Goal: Navigation & Orientation: Find specific page/section

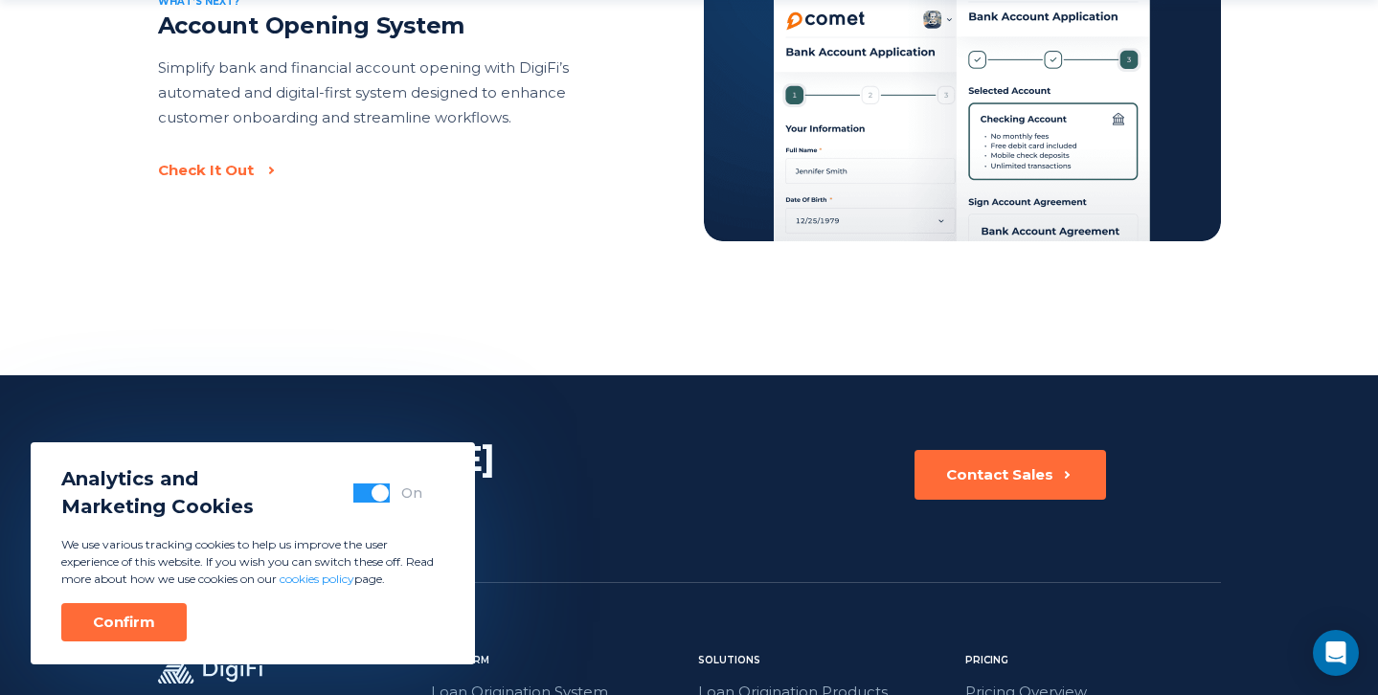
scroll to position [4588, 0]
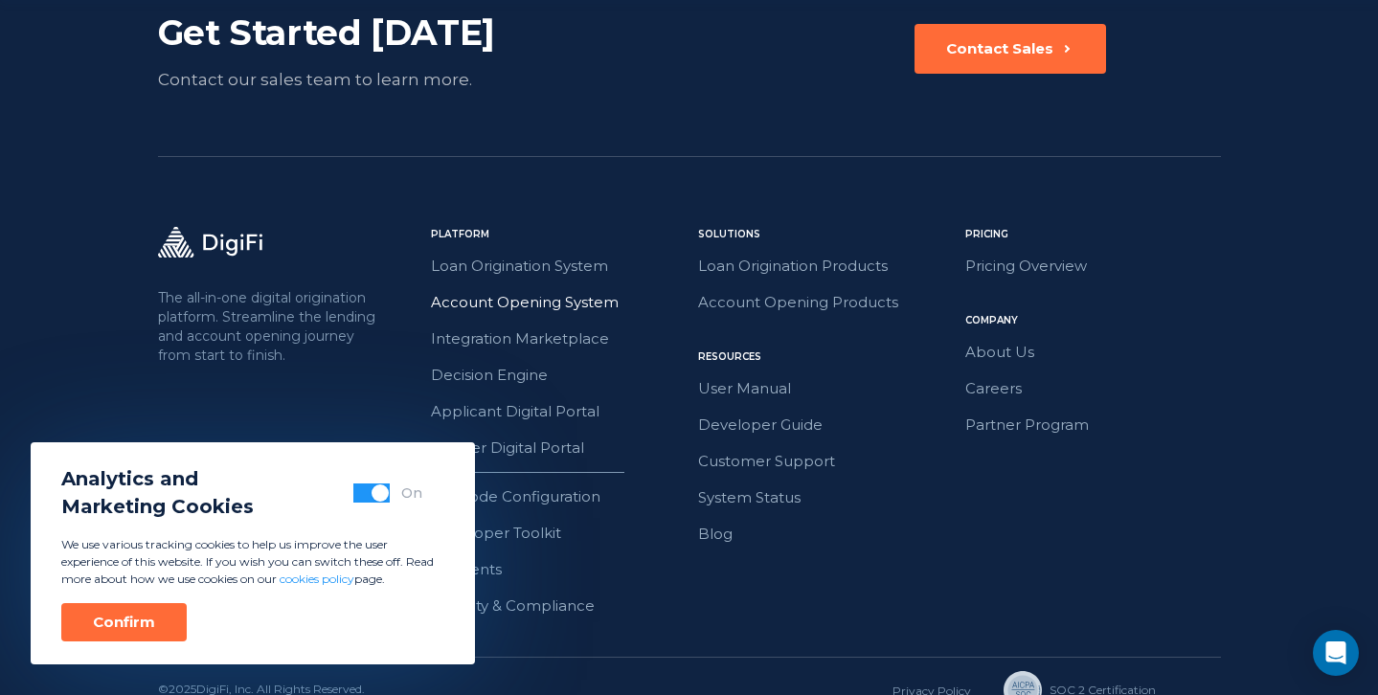
click at [481, 290] on link "Account Opening System" at bounding box center [559, 302] width 256 height 25
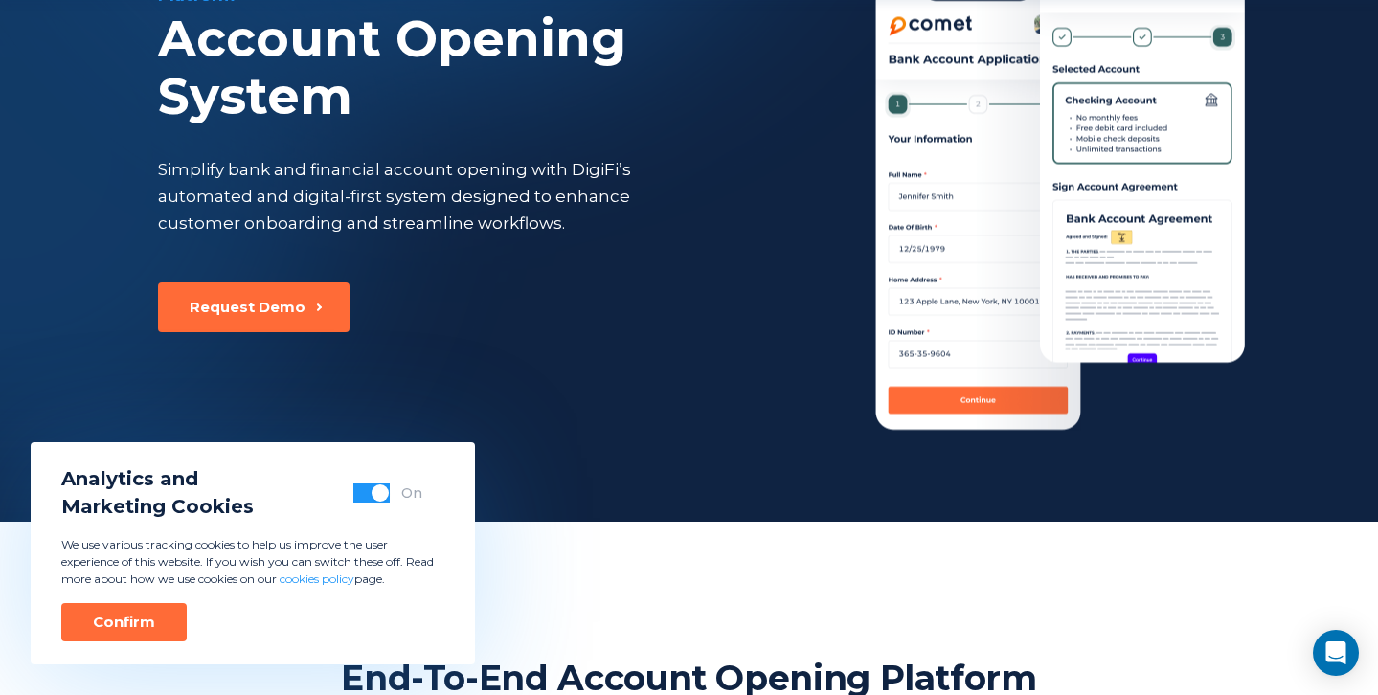
scroll to position [1117, 0]
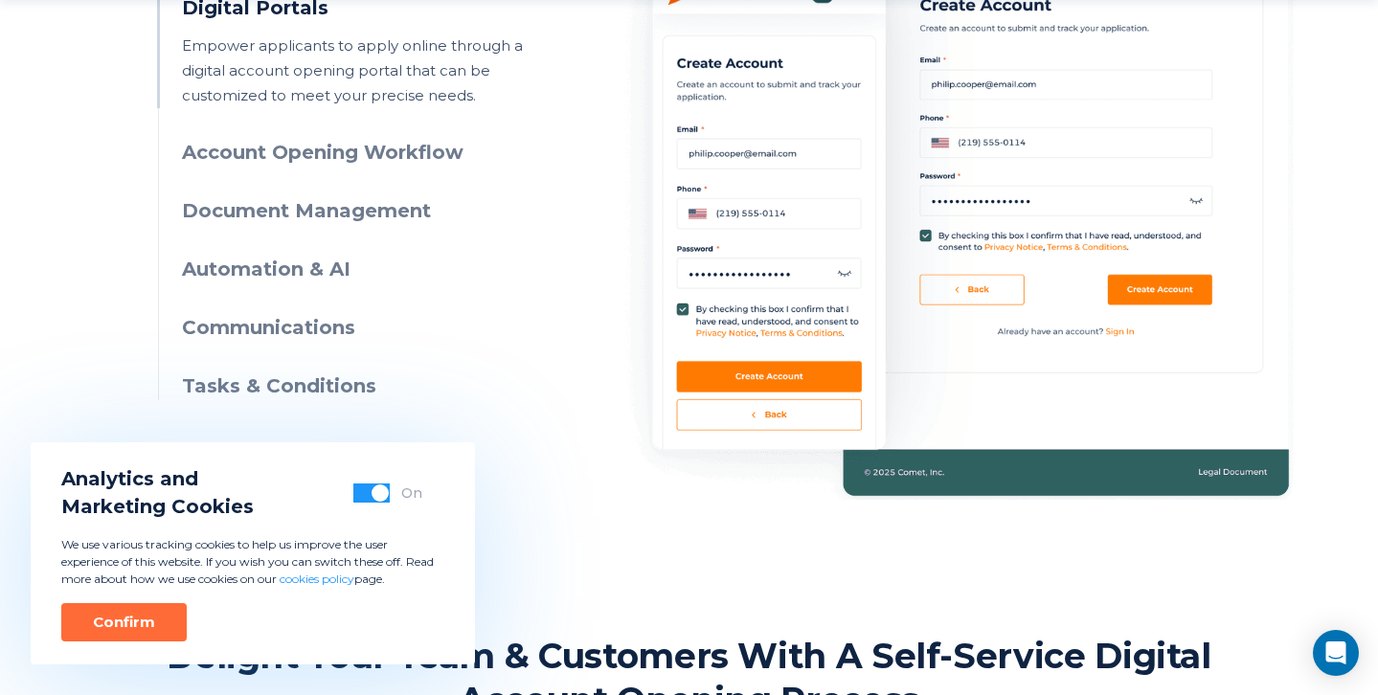
click at [260, 264] on h3 "Automation & AI" at bounding box center [356, 270] width 348 height 28
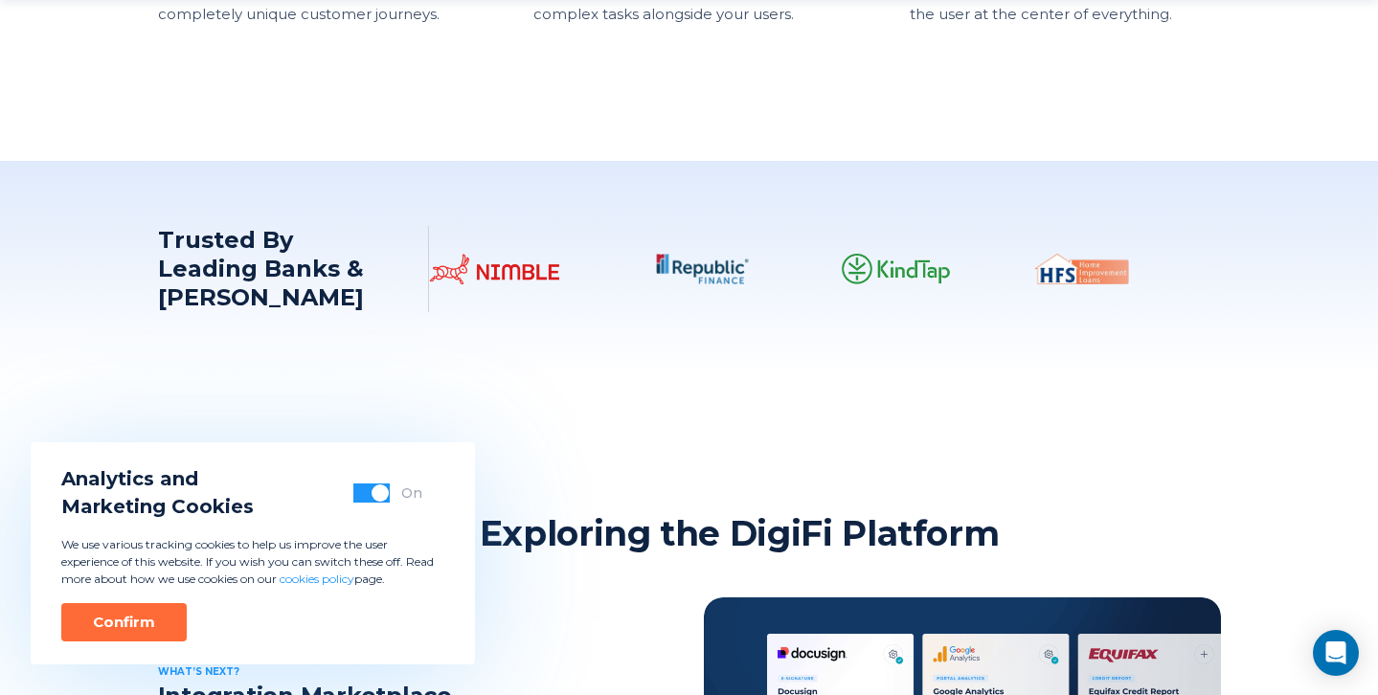
scroll to position [2431, 0]
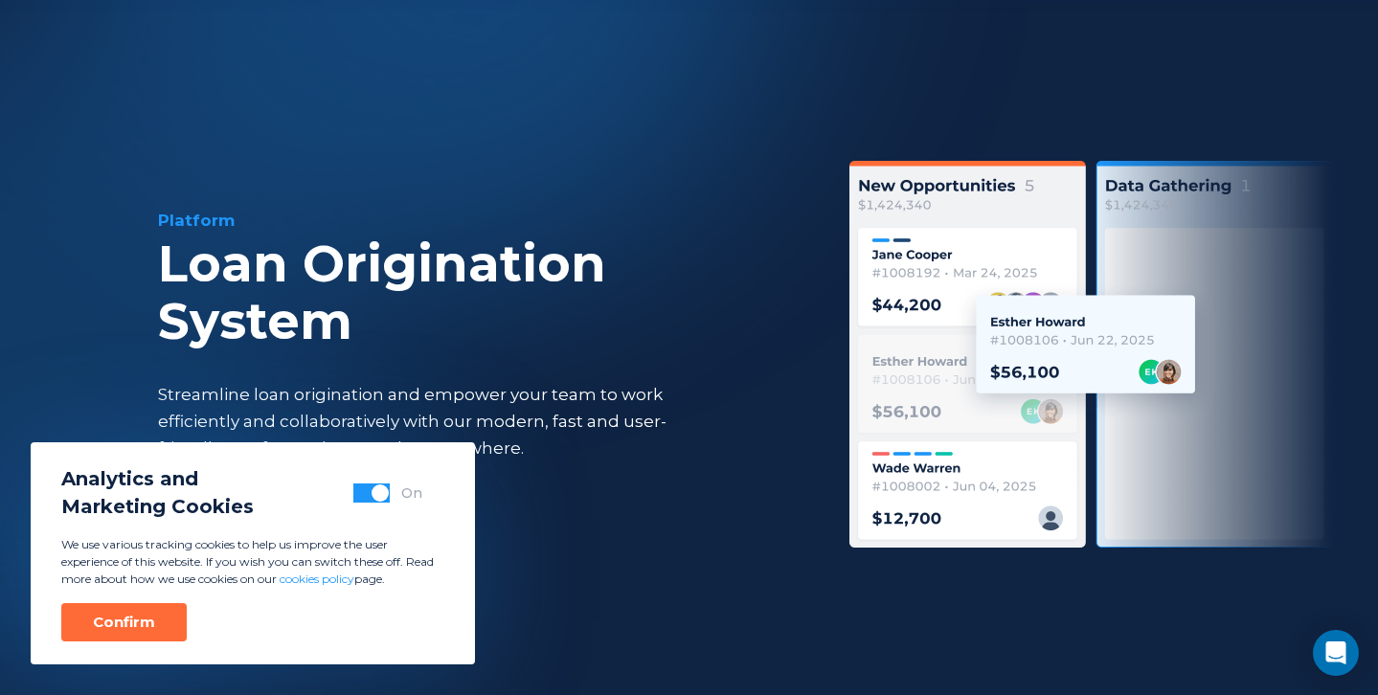
scroll to position [4588, 0]
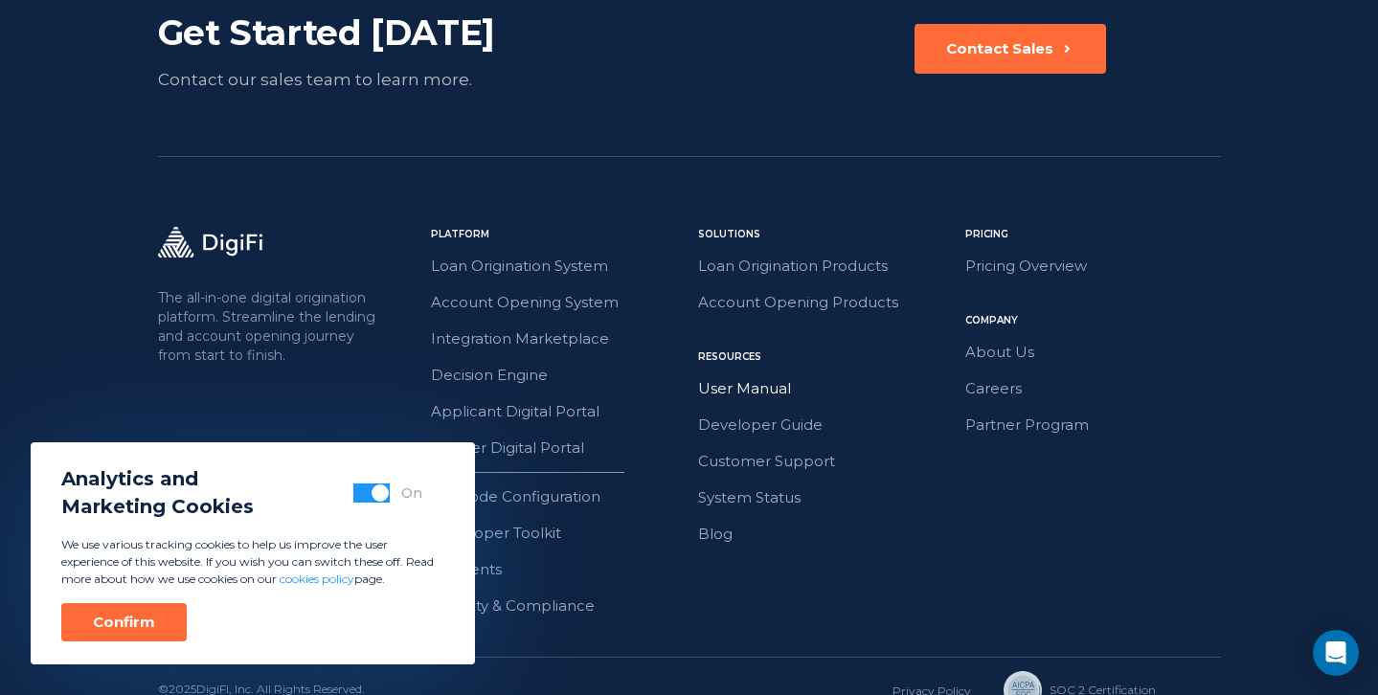
click at [737, 376] on link "User Manual" at bounding box center [826, 388] width 256 height 25
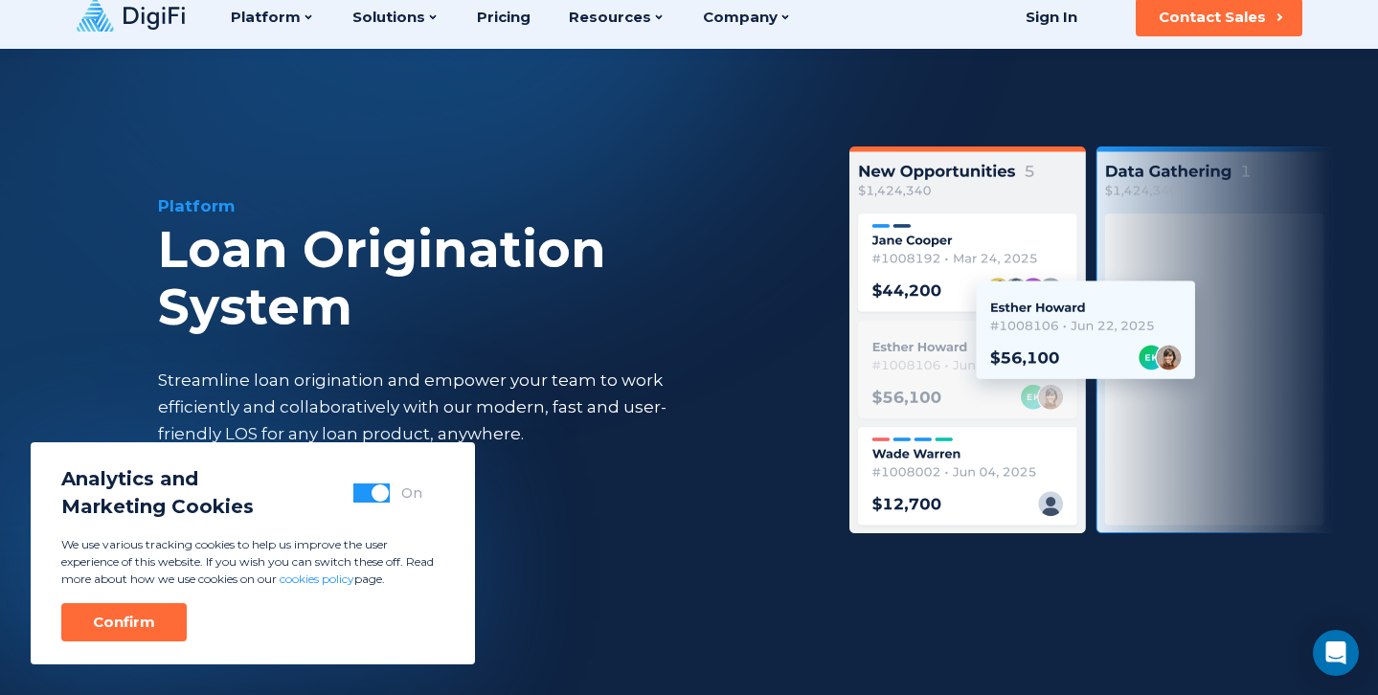
scroll to position [0, 0]
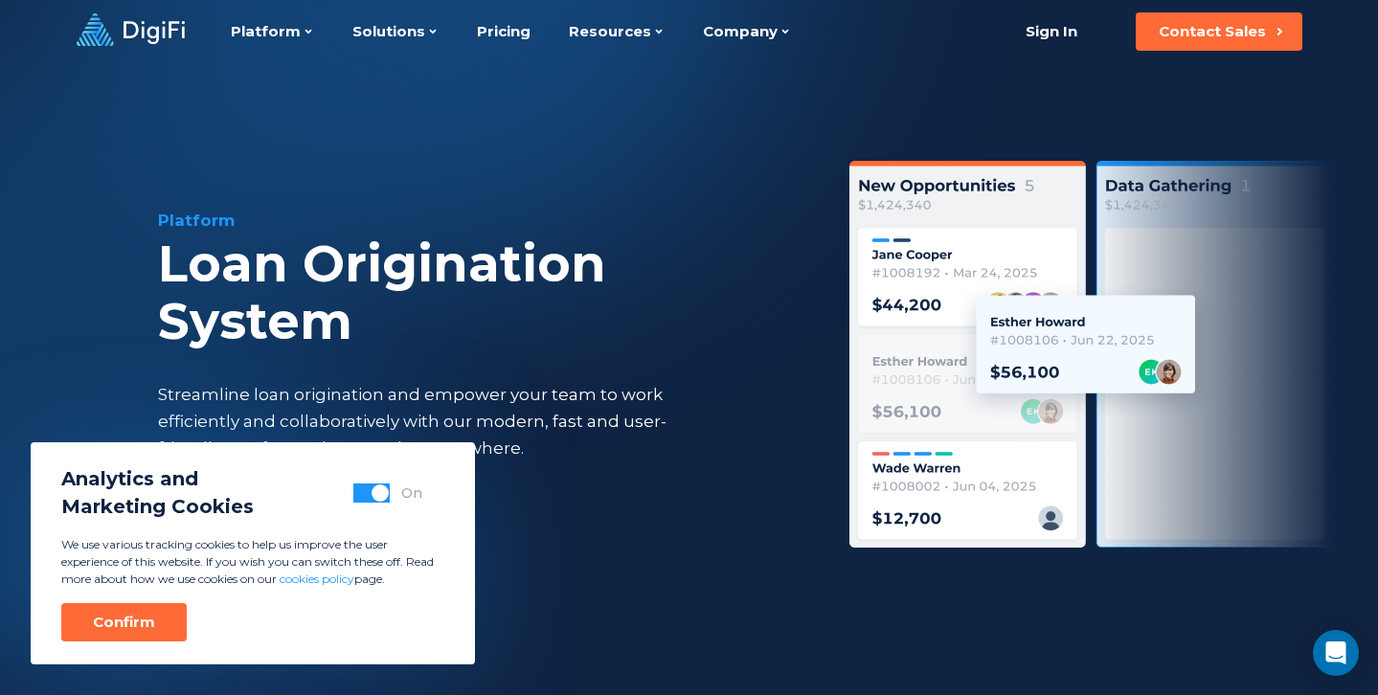
click at [116, 38] on icon at bounding box center [131, 29] width 108 height 33
